Goal: Information Seeking & Learning: Learn about a topic

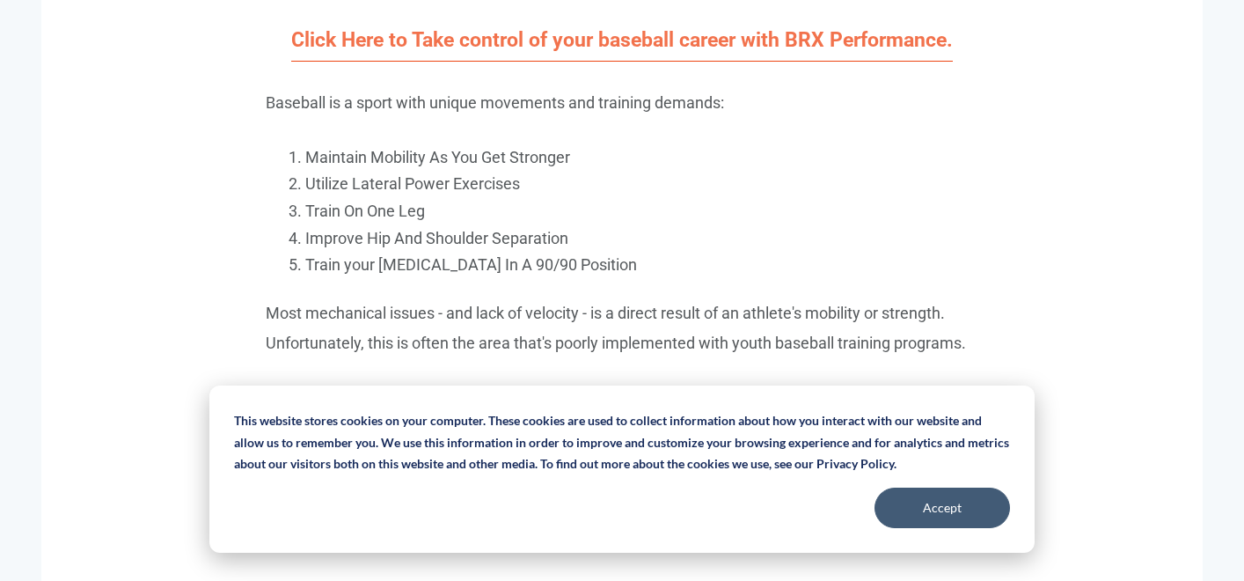
scroll to position [1770, 0]
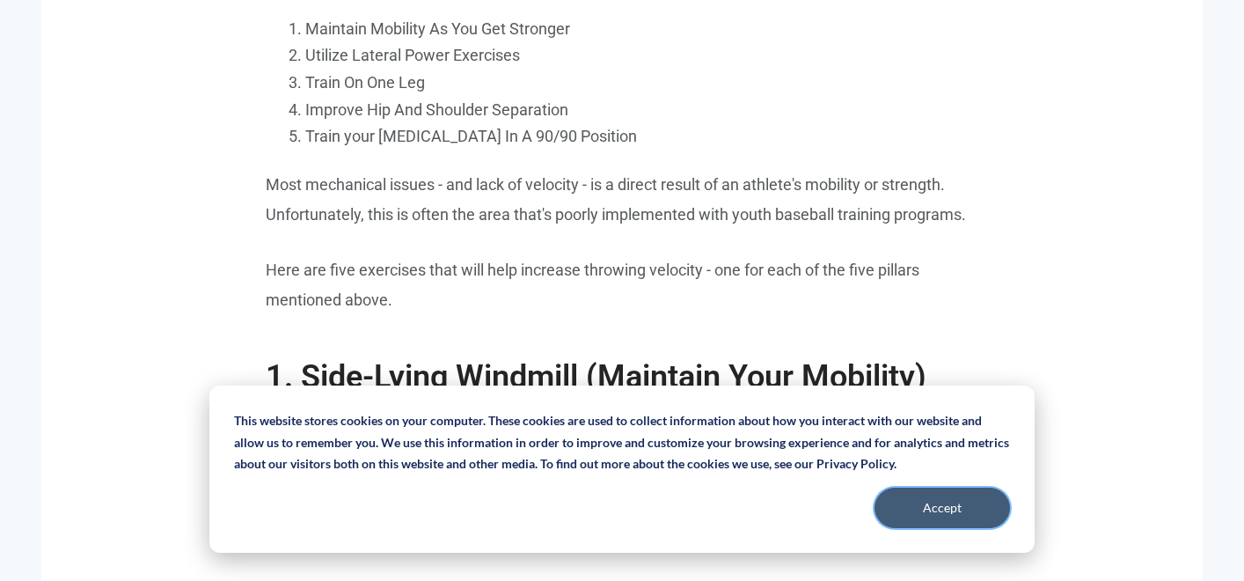
click at [926, 505] on button "Accept" at bounding box center [941, 507] width 135 height 40
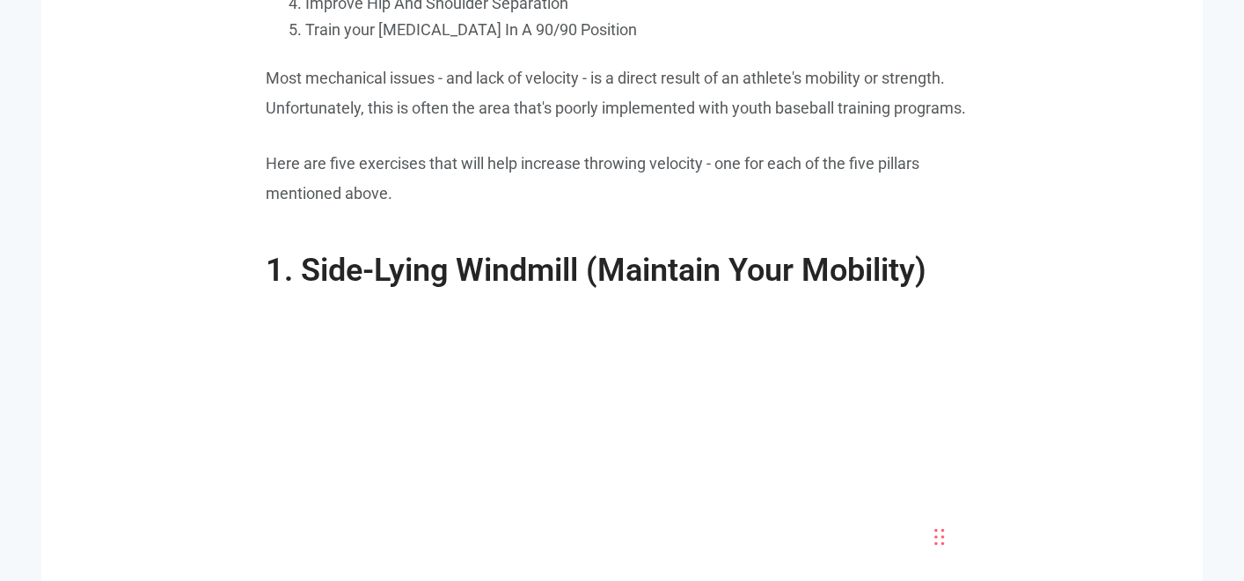
scroll to position [1883, 0]
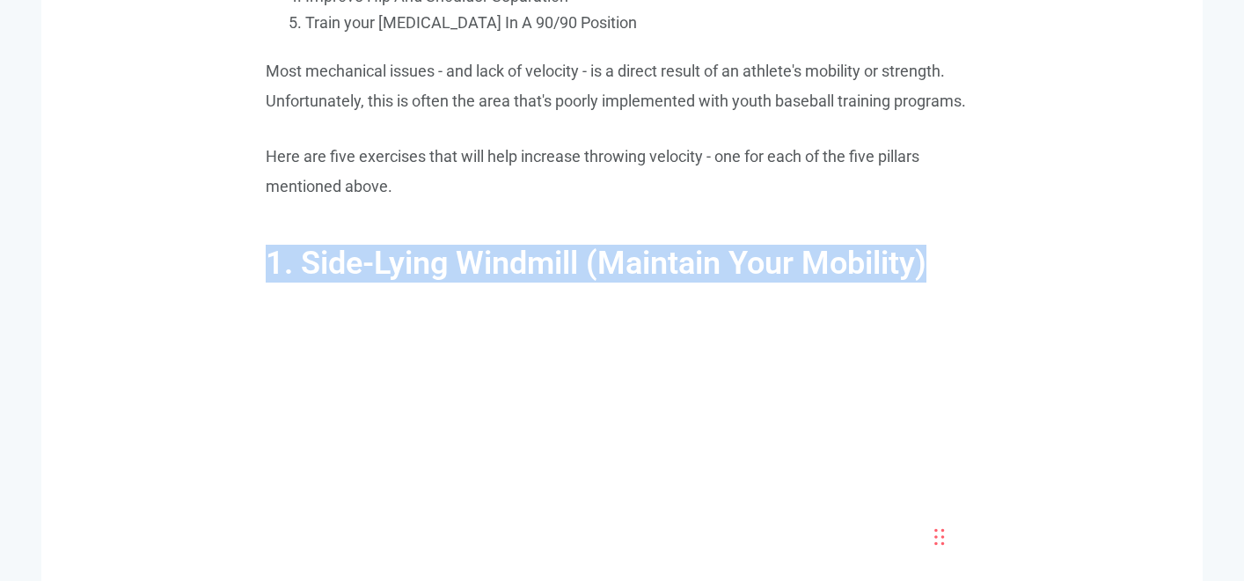
drag, startPoint x: 234, startPoint y: 259, endPoint x: 1041, endPoint y: 260, distance: 807.5
copy span "1. Side-Lying Windmill (Maintain Your Mobility)"
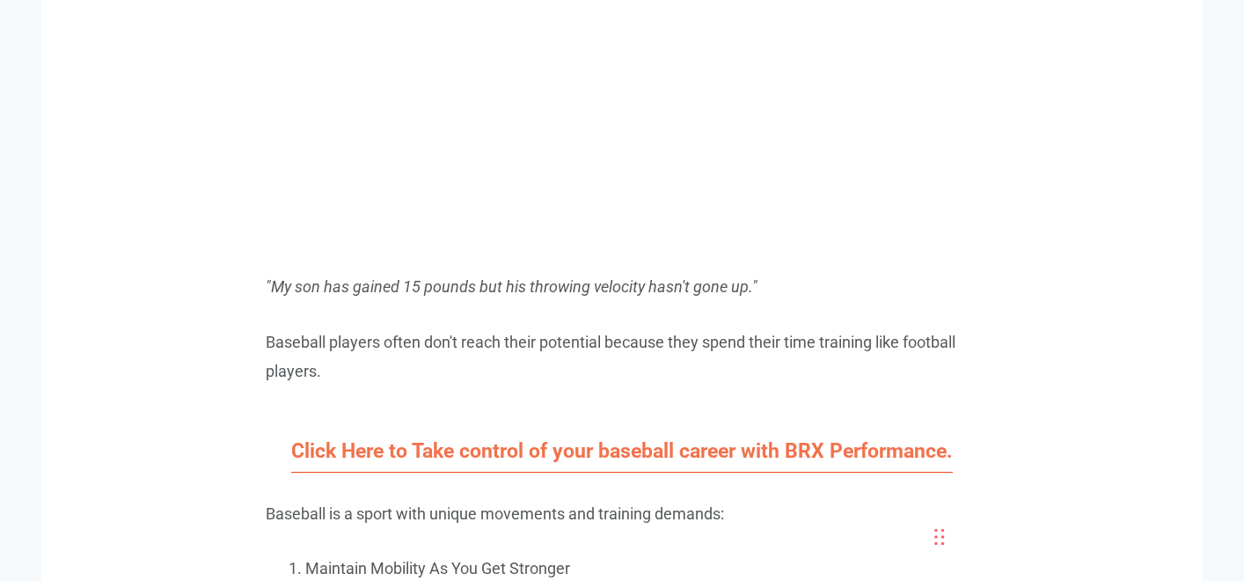
scroll to position [1758, 0]
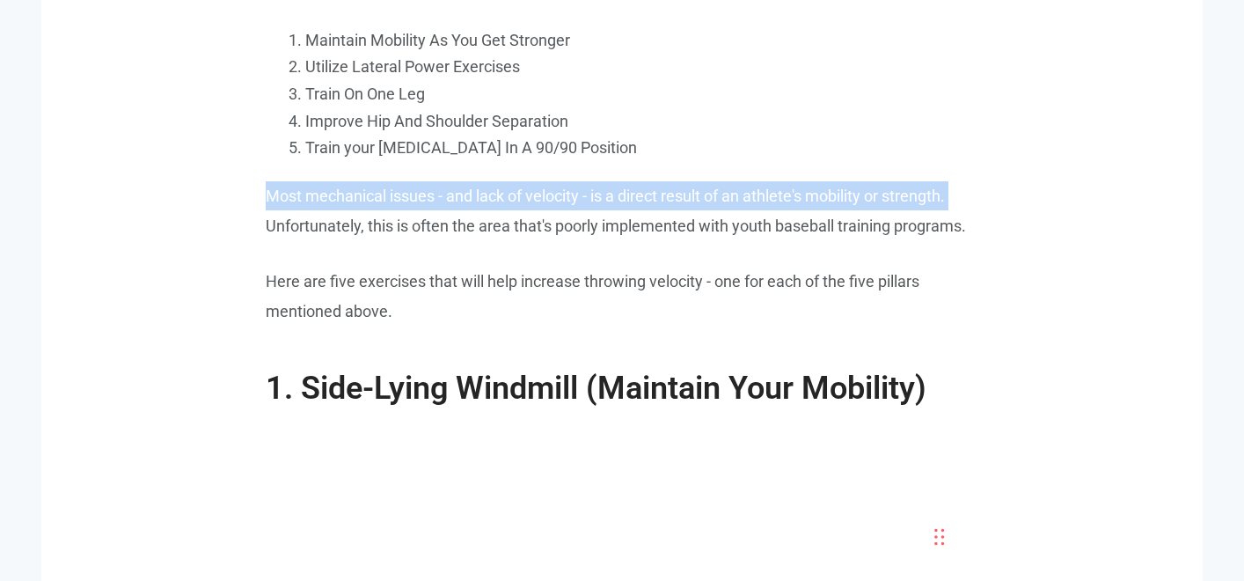
drag, startPoint x: 259, startPoint y: 194, endPoint x: 1011, endPoint y: 187, distance: 751.2
copy p "Most mechanical issues - and lack of velocity - is a direct result of an athlet…"
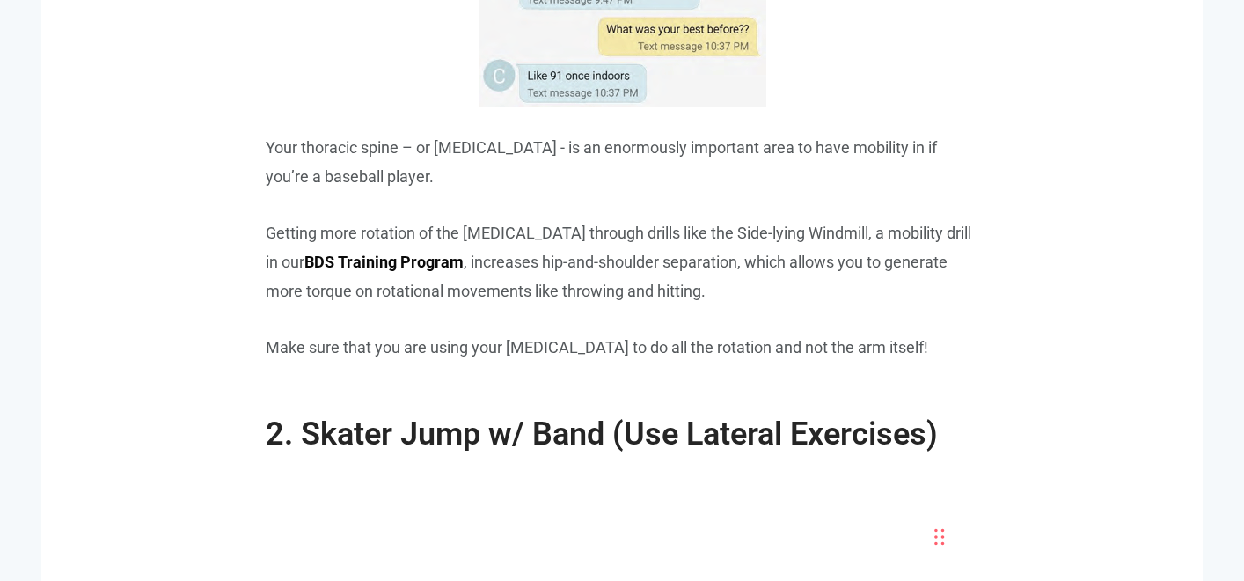
scroll to position [2876, 0]
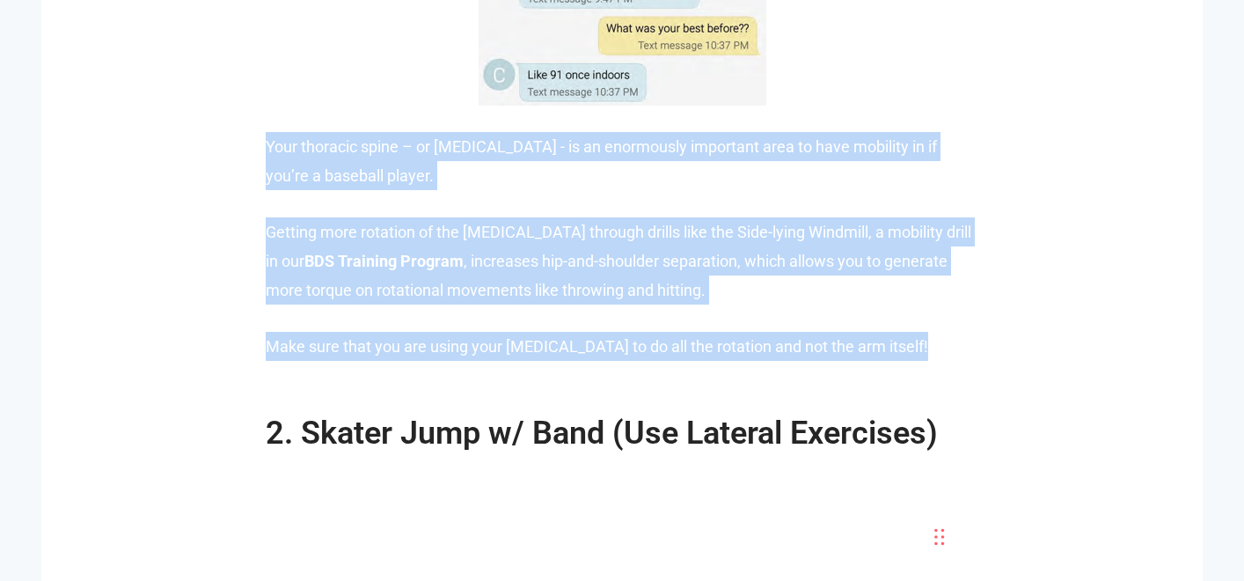
drag, startPoint x: 268, startPoint y: 143, endPoint x: 887, endPoint y: 362, distance: 656.0
copy span "Your thoracic spine – or [MEDICAL_DATA] - is an enormously important area to ha…"
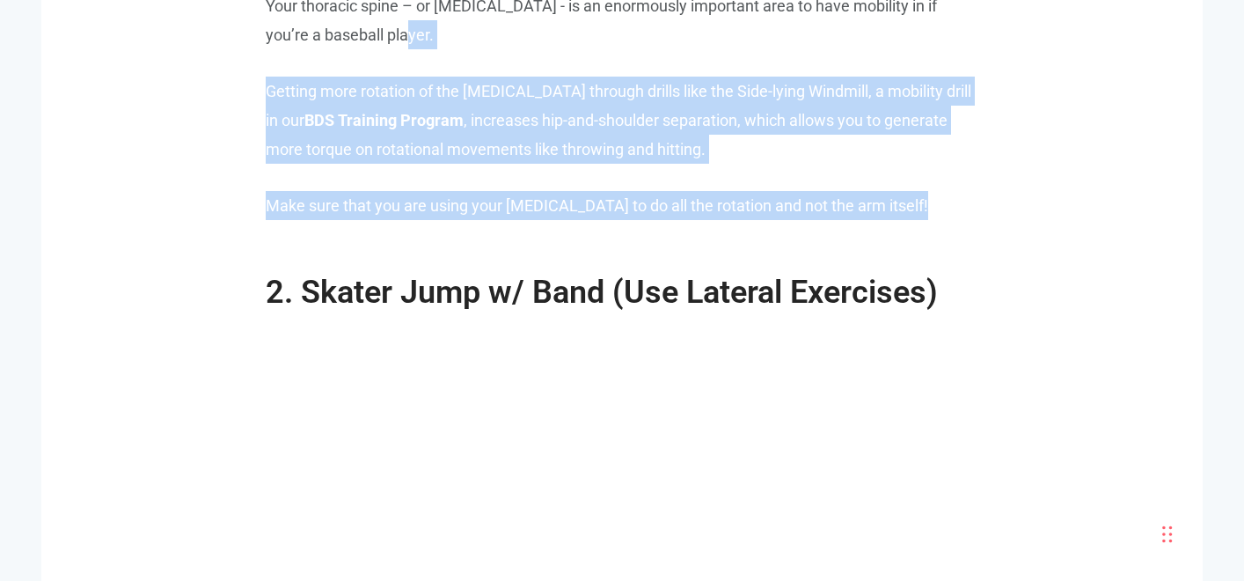
scroll to position [3009, 0]
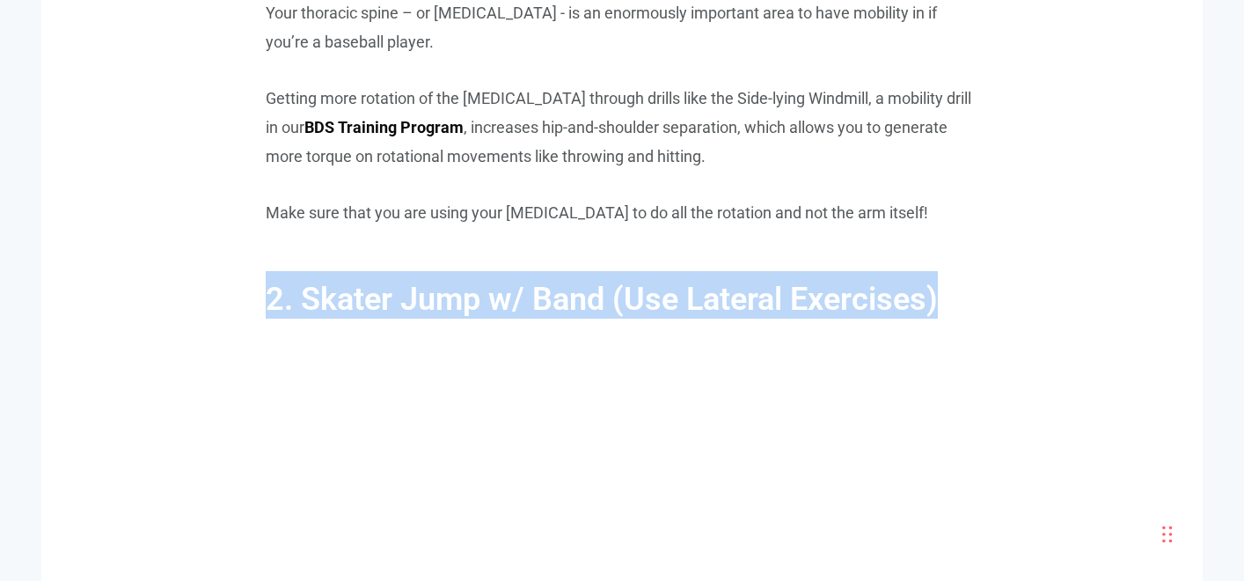
drag, startPoint x: 267, startPoint y: 48, endPoint x: 964, endPoint y: 297, distance: 740.6
click at [964, 297] on h2 "2. Skater Jump w/ Band (Use Lateral Exercises)" at bounding box center [622, 285] width 713 height 65
copy span "2. Skater Jump w/ Band (Use Lateral Exercises)"
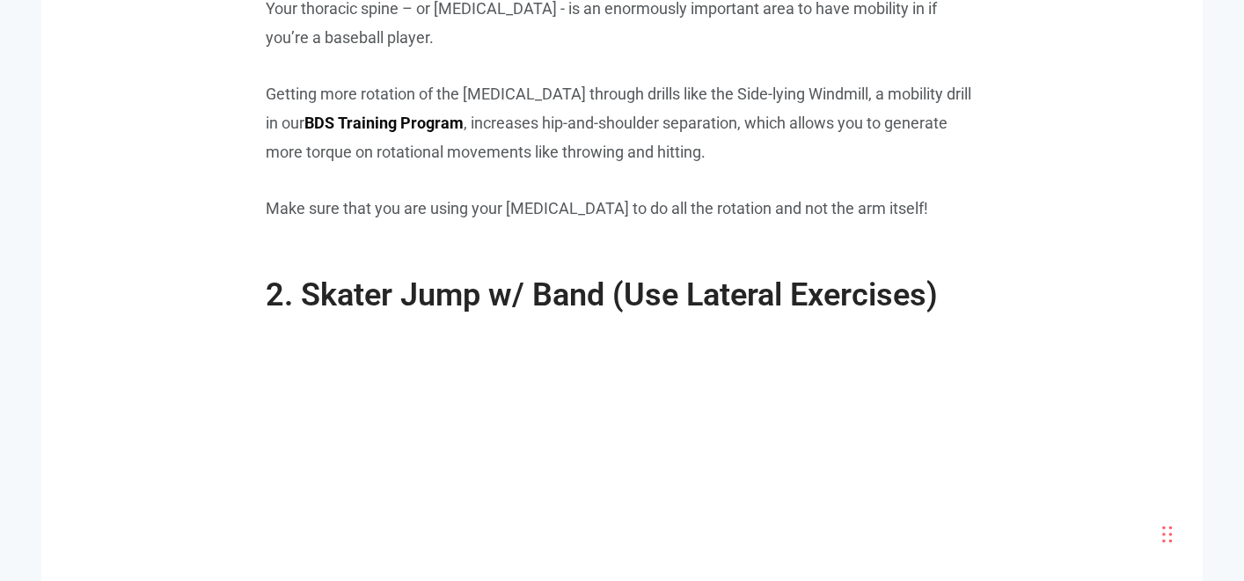
scroll to position [3558, 0]
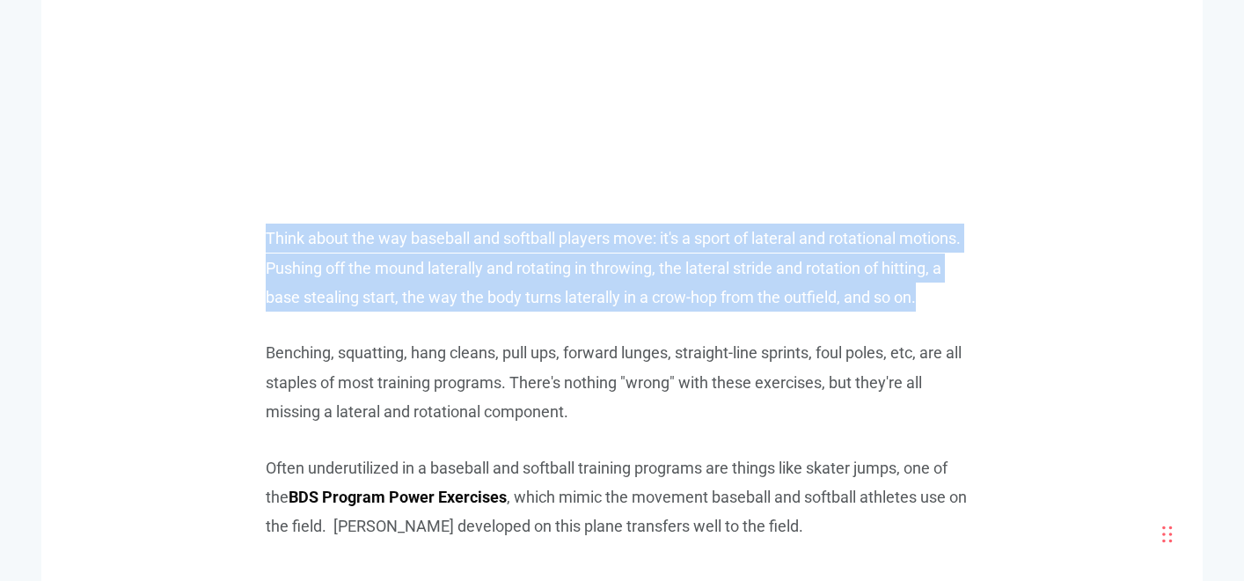
drag, startPoint x: 268, startPoint y: 237, endPoint x: 941, endPoint y: 304, distance: 676.3
click at [941, 304] on p "Think about the way baseball and softball players move: it's a sport of lateral…" at bounding box center [622, 267] width 713 height 88
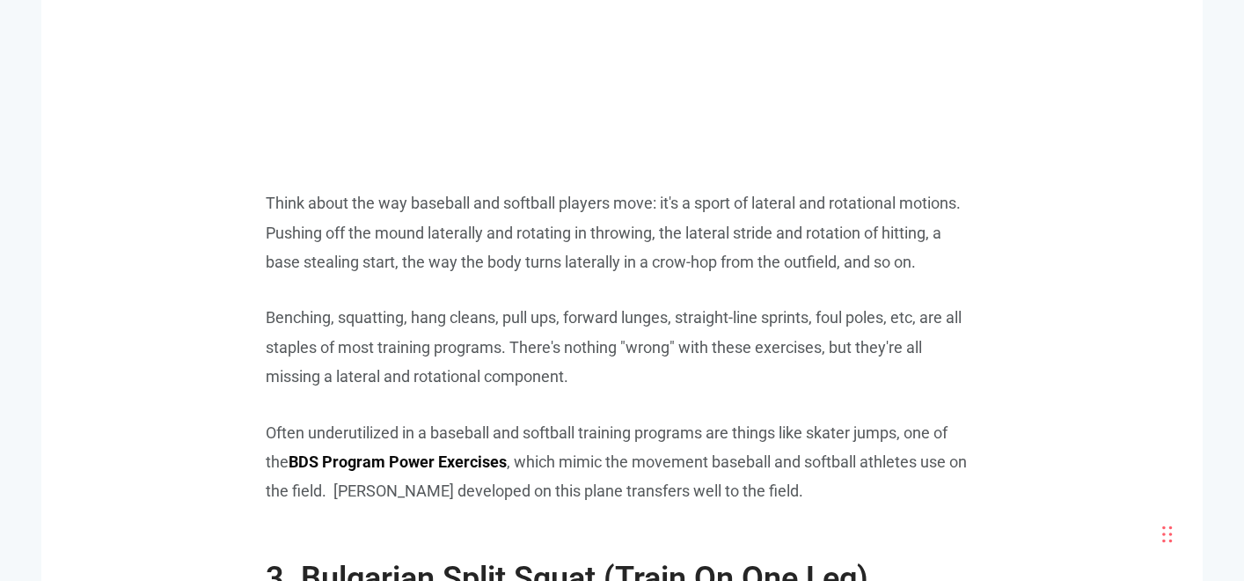
scroll to position [3615, 0]
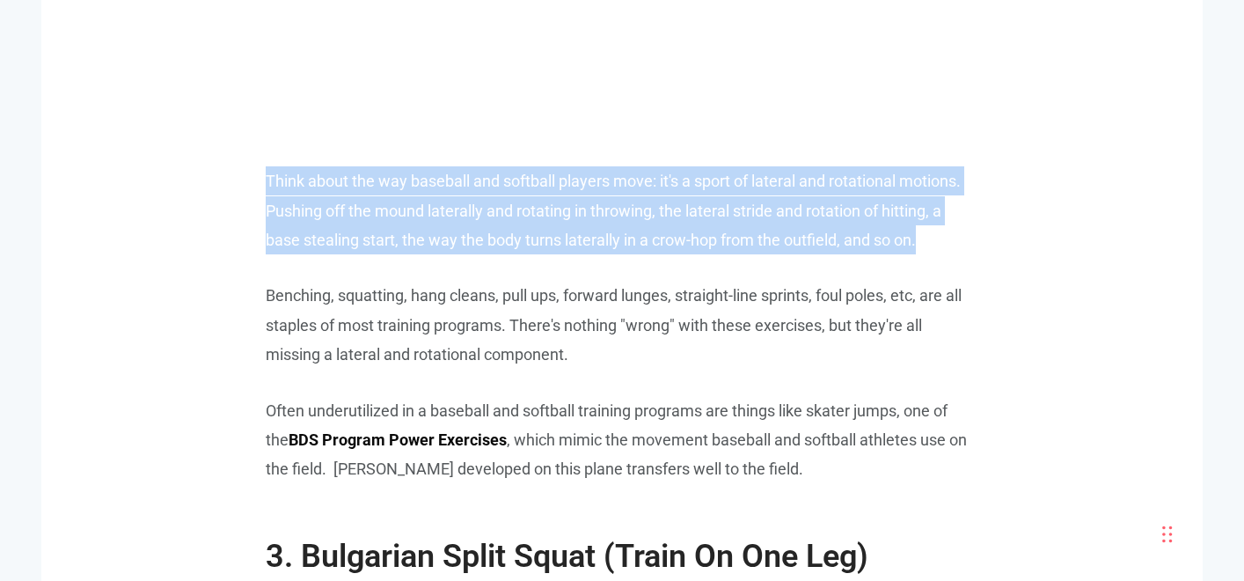
drag, startPoint x: 267, startPoint y: 176, endPoint x: 932, endPoint y: 259, distance: 670.1
click at [937, 253] on p "Think about the way baseball and softball players move: it's a sport of lateral…" at bounding box center [622, 210] width 713 height 88
copy p "Think about the way baseball and softball players move: it's a sport of lateral…"
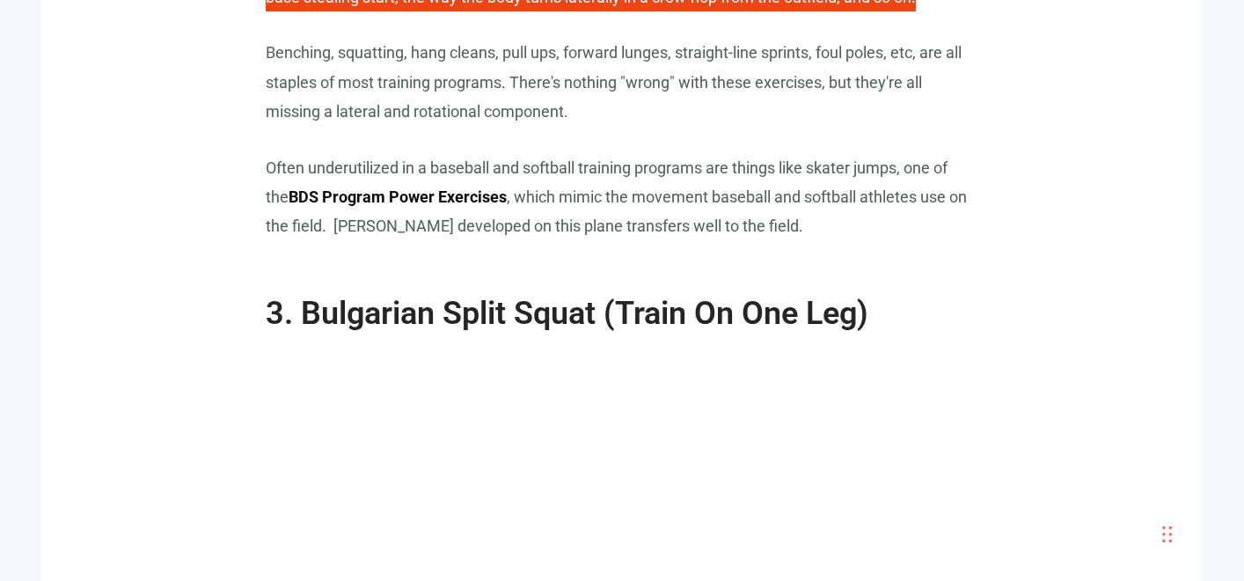
scroll to position [3870, 0]
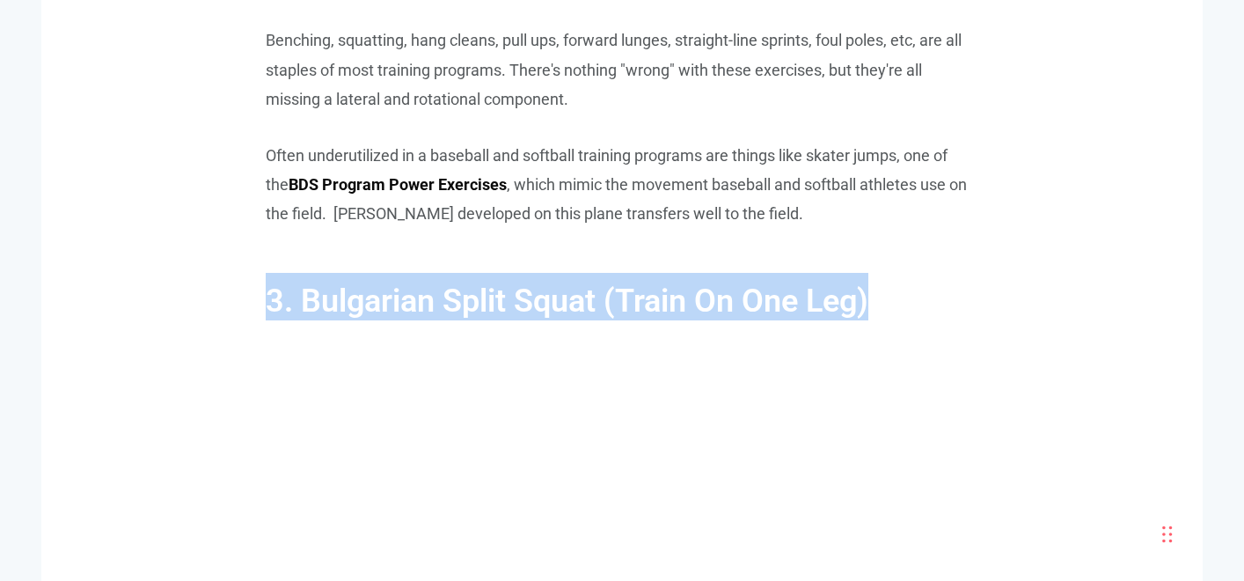
drag, startPoint x: 267, startPoint y: 296, endPoint x: 907, endPoint y: 286, distance: 639.6
click at [892, 289] on h2 "3. Bulgarian Split Squat (Train On One Leg)" at bounding box center [622, 287] width 713 height 65
copy span "3. Bulgarian Split Squat (Train On One Leg)"
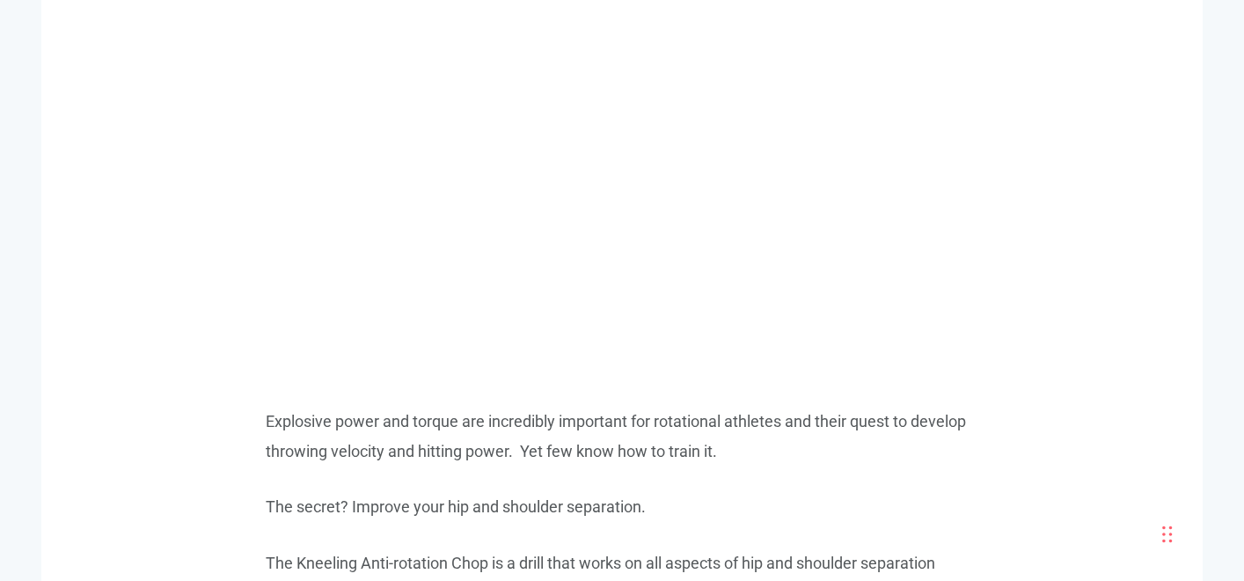
scroll to position [5404, 0]
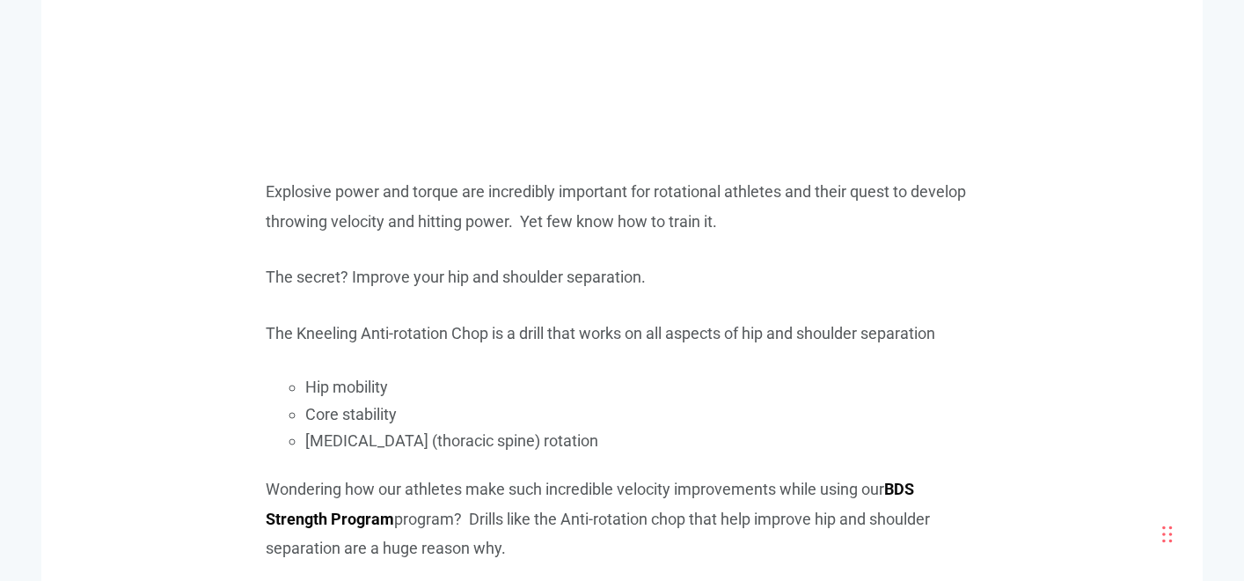
scroll to position [5612, 0]
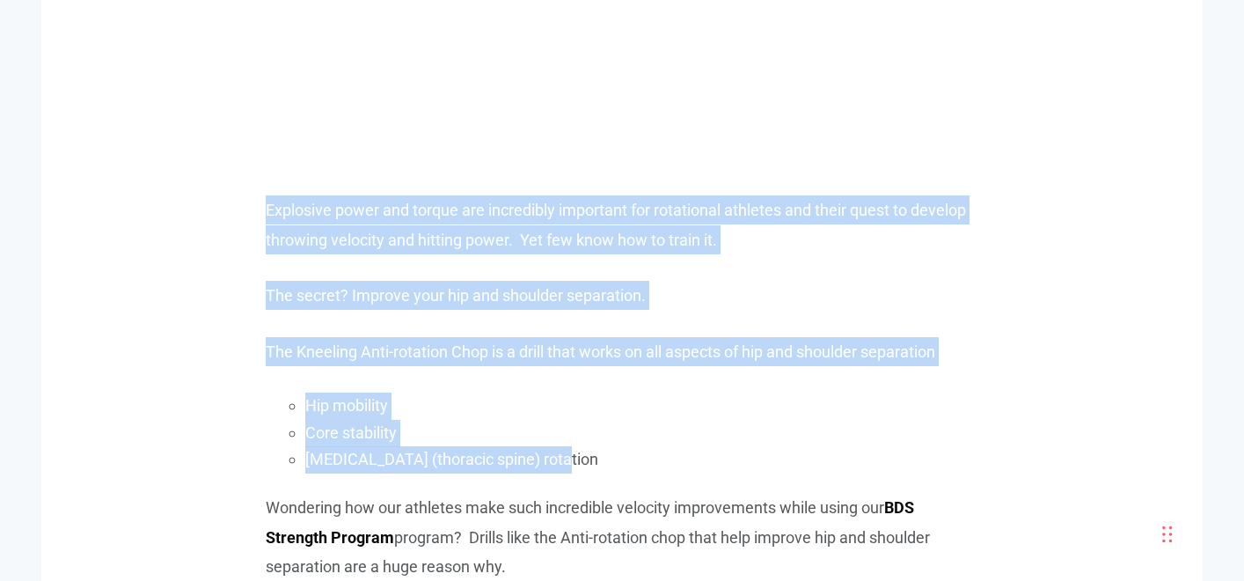
drag, startPoint x: 263, startPoint y: 203, endPoint x: 570, endPoint y: 459, distance: 399.7
copy span "Explosive power and torque are incredibly important for rotational athletes and…"
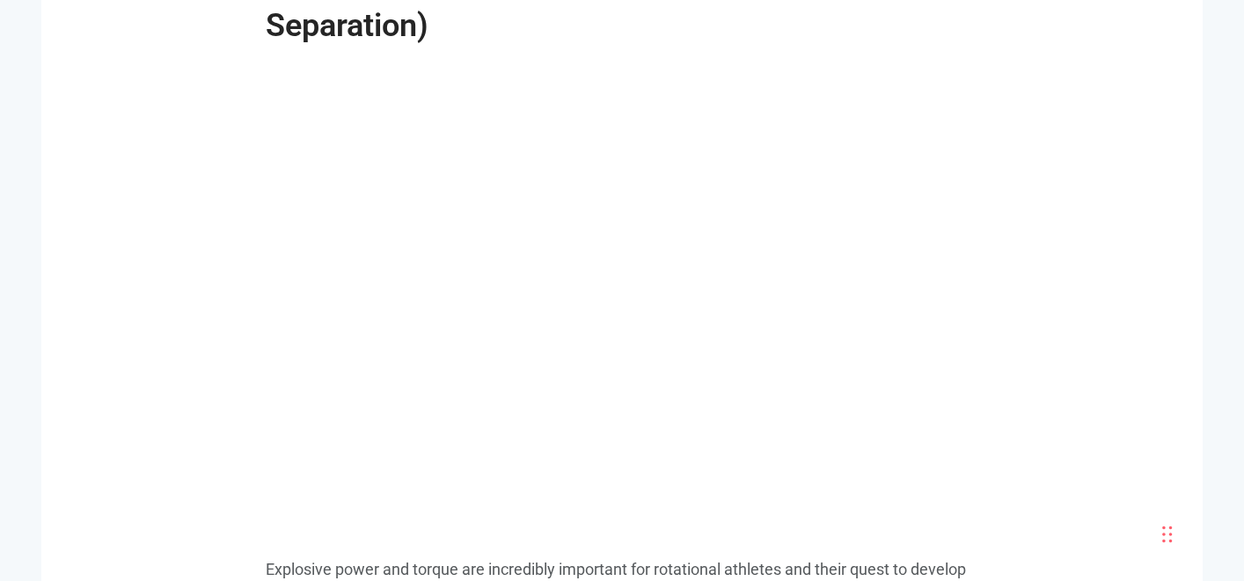
scroll to position [4784, 0]
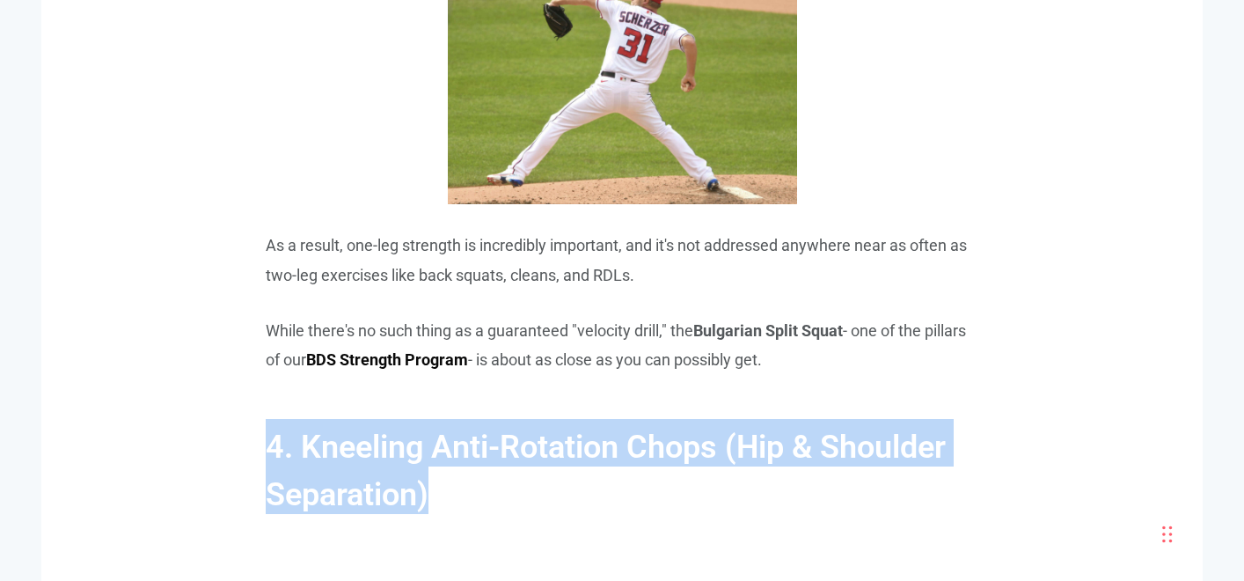
drag, startPoint x: 247, startPoint y: 435, endPoint x: 437, endPoint y: 493, distance: 198.9
copy span "4. Kneeling Anti-Rotation Chops (Hip & Shoulder Separation)"
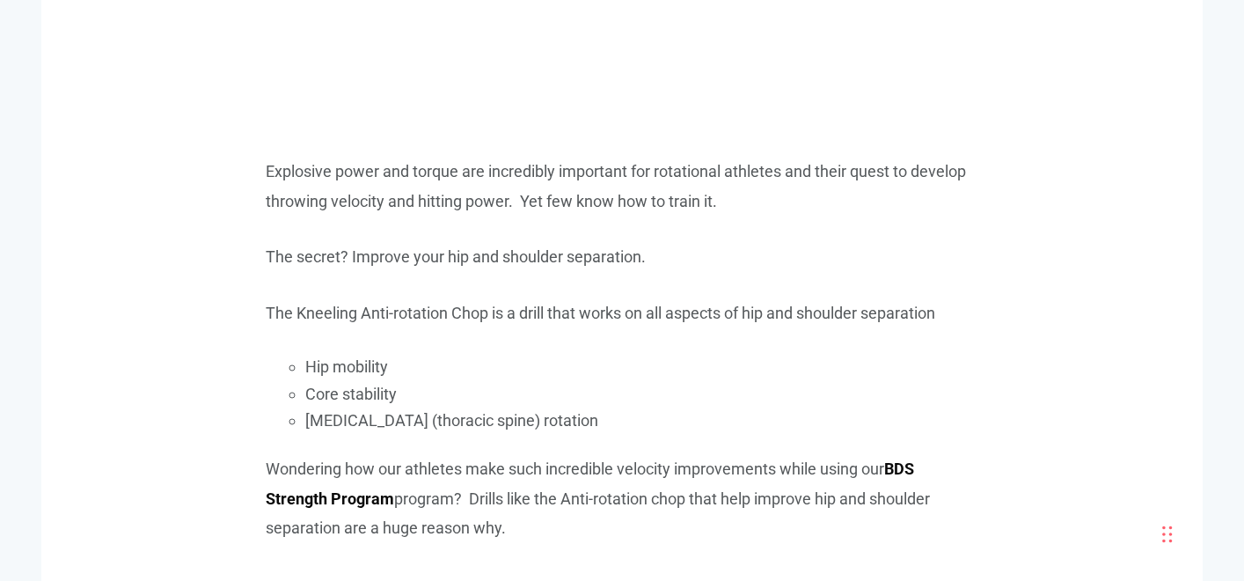
scroll to position [5654, 0]
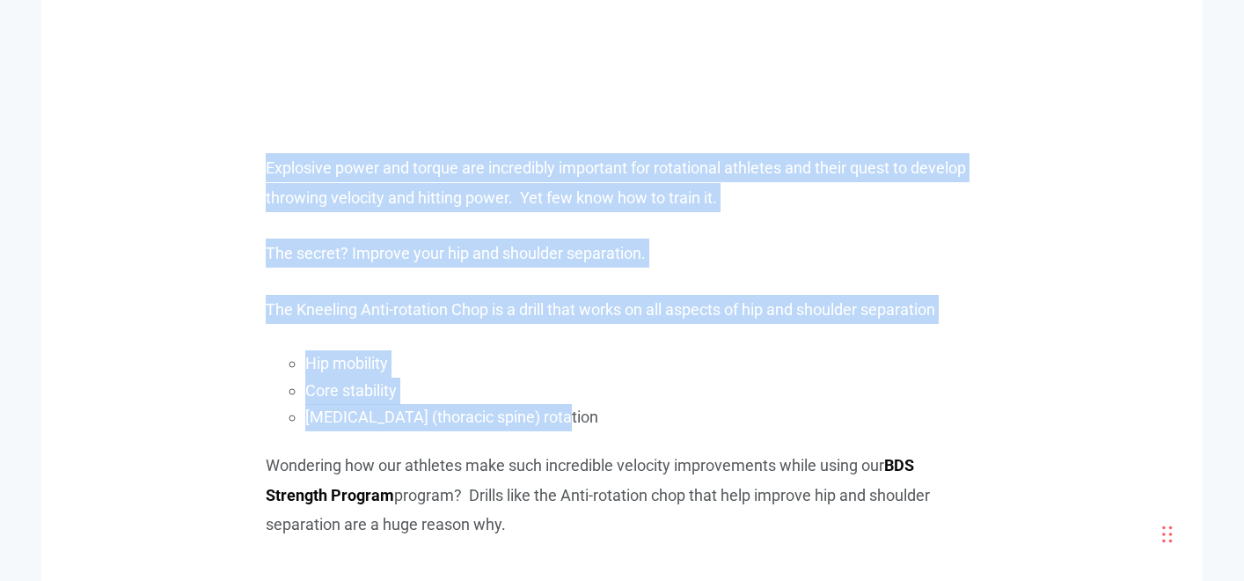
drag, startPoint x: 266, startPoint y: 167, endPoint x: 575, endPoint y: 413, distance: 395.1
copy span "Explosive power and torque are incredibly important for rotational athletes and…"
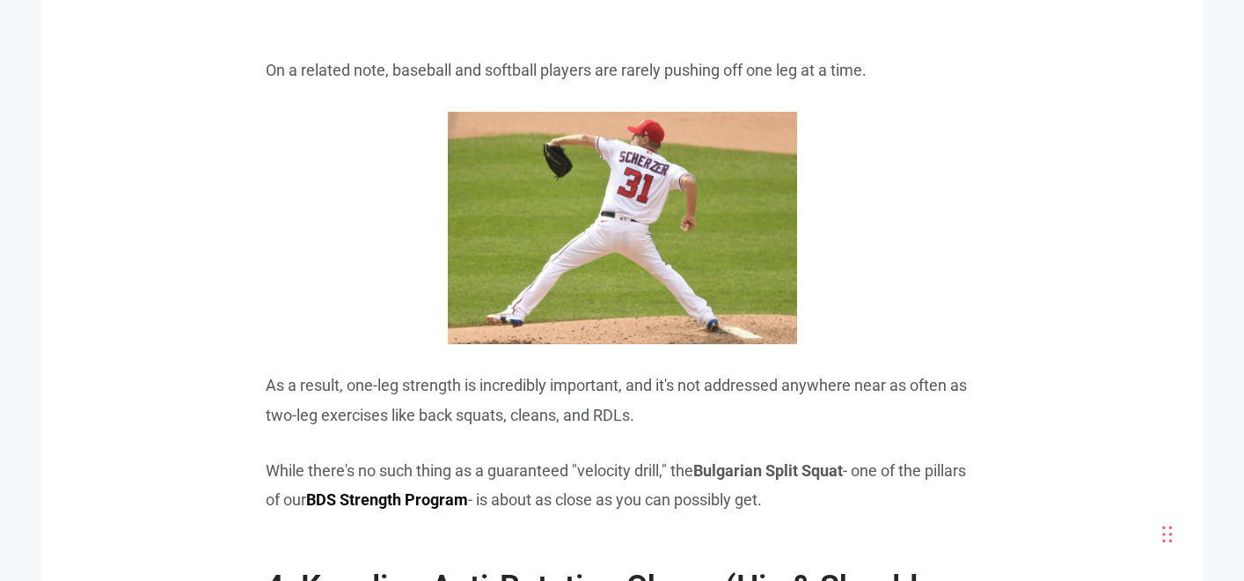
scroll to position [4658, 0]
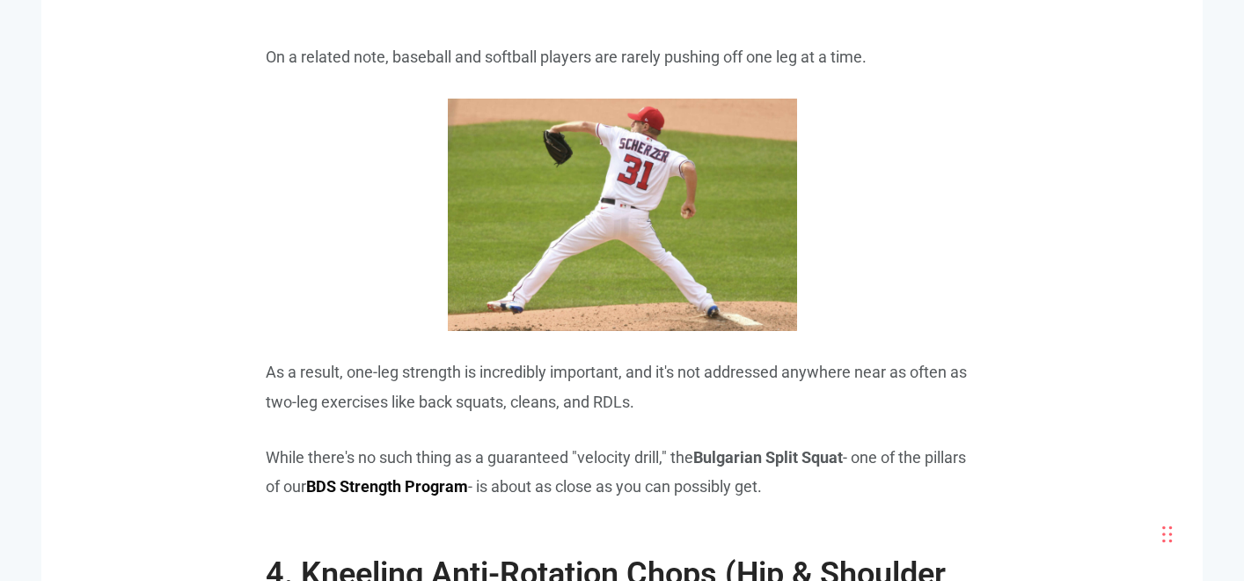
drag, startPoint x: 267, startPoint y: 457, endPoint x: 859, endPoint y: 497, distance: 593.3
click at [859, 497] on p "While there's no such thing as a guaranteed "velocity drill," the Bulgarian Spl…" at bounding box center [622, 471] width 713 height 59
copy span "While there's no such thing as a guaranteed "velocity drill," the Bulgarian Spl…"
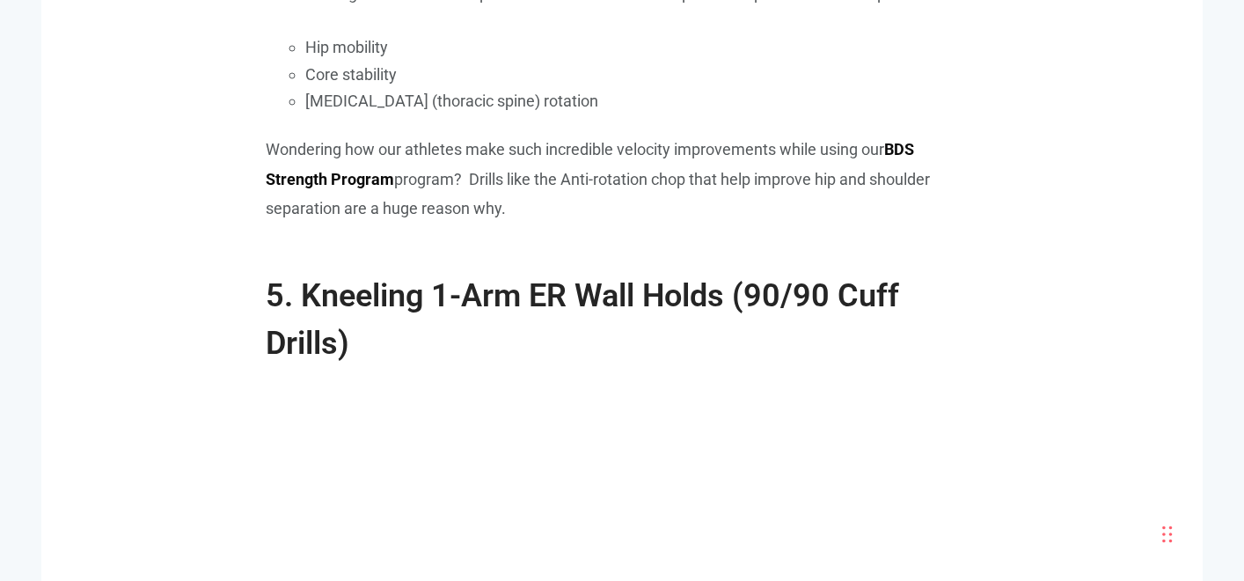
scroll to position [5967, 0]
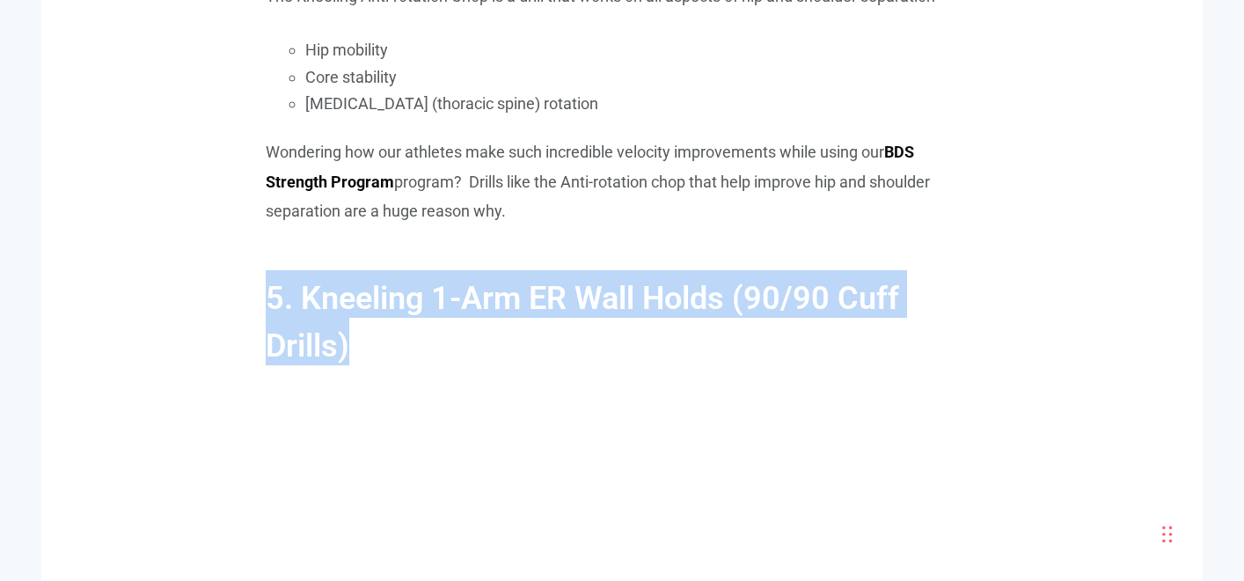
drag, startPoint x: 256, startPoint y: 296, endPoint x: 357, endPoint y: 339, distance: 109.6
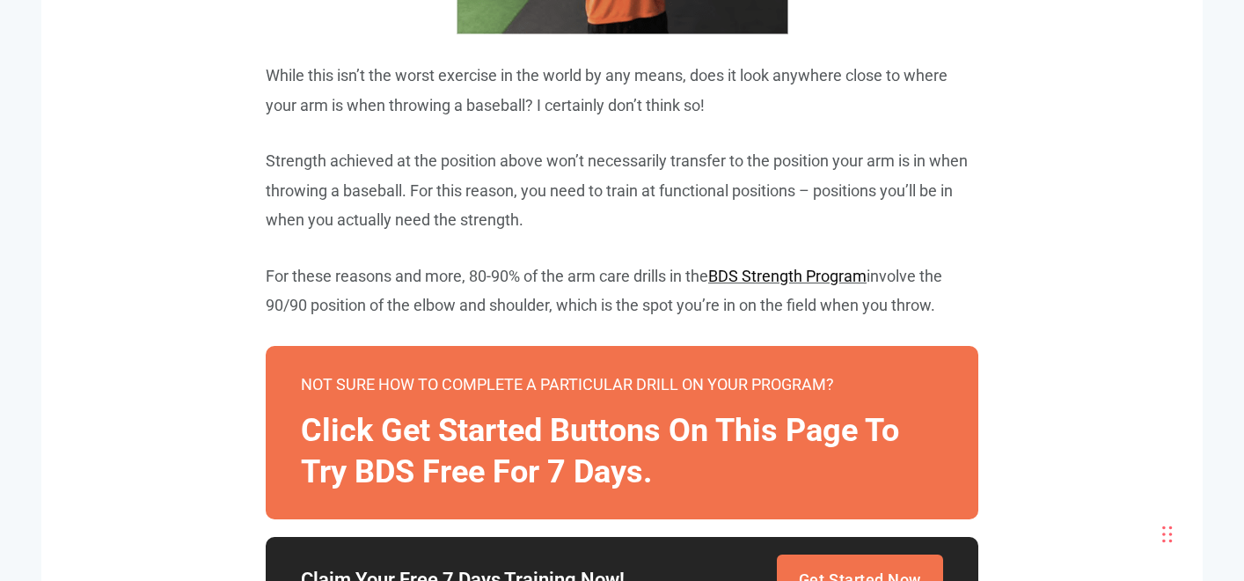
scroll to position [7066, 0]
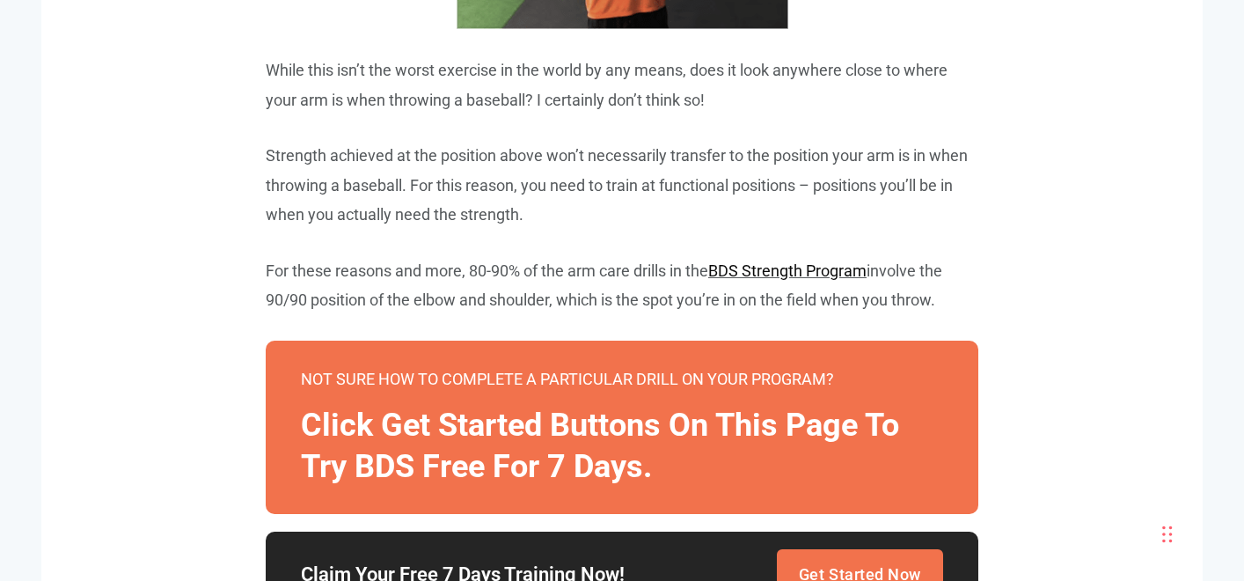
drag, startPoint x: 934, startPoint y: 274, endPoint x: 968, endPoint y: 304, distance: 46.1
click at [969, 304] on p "For these reasons and more, 80-90% of the arm care drills in the BDS Strength P…" at bounding box center [622, 285] width 713 height 59
